Goal: Information Seeking & Learning: Learn about a topic

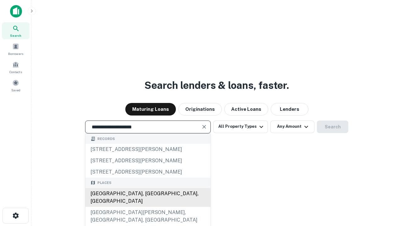
click at [148, 207] on div "[GEOGRAPHIC_DATA], [GEOGRAPHIC_DATA], [GEOGRAPHIC_DATA]" at bounding box center [147, 197] width 125 height 19
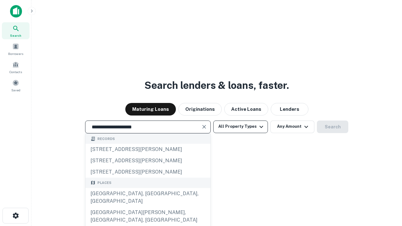
type input "**********"
click at [241, 127] on button "All Property Types" at bounding box center [240, 127] width 55 height 13
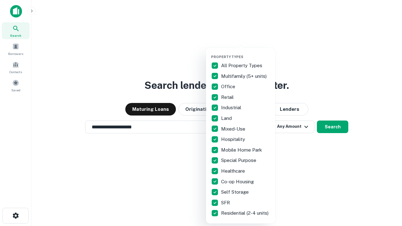
click at [246, 53] on button "button" at bounding box center [245, 53] width 69 height 0
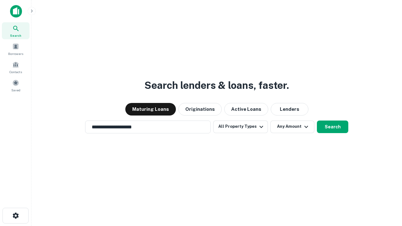
scroll to position [4, 76]
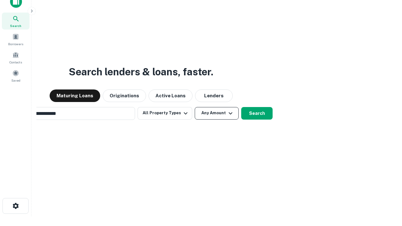
click at [195, 107] on button "Any Amount" at bounding box center [217, 113] width 44 height 13
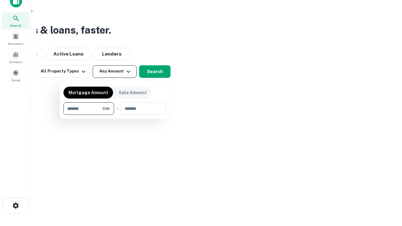
type input "*******"
click at [115, 115] on button "button" at bounding box center [114, 115] width 102 height 0
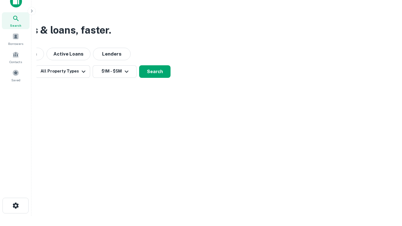
scroll to position [4, 116]
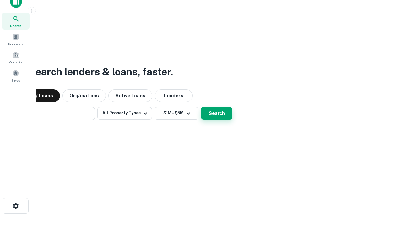
click at [201, 107] on button "Search" at bounding box center [216, 113] width 31 height 13
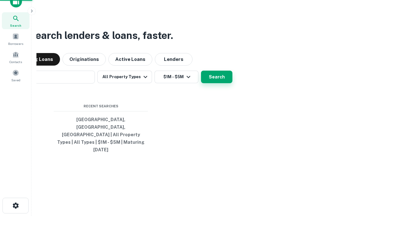
scroll to position [17, 178]
